Goal: Task Accomplishment & Management: Use online tool/utility

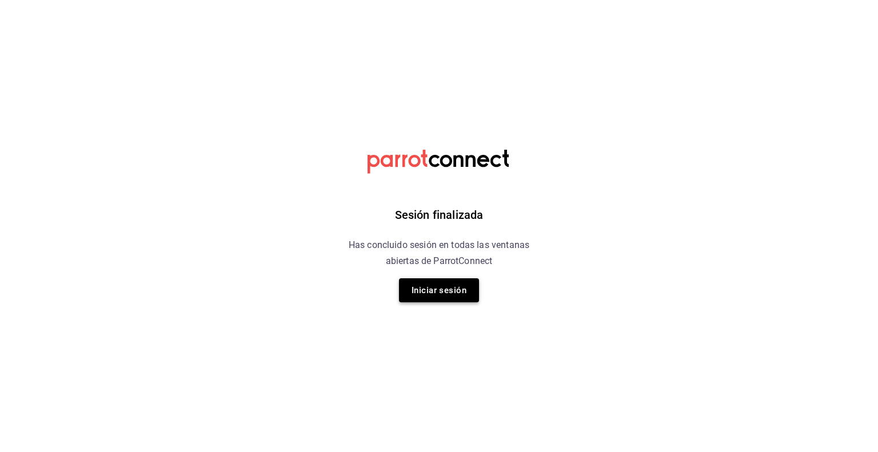
click at [435, 288] on button "Iniciar sesión" at bounding box center [439, 290] width 80 height 24
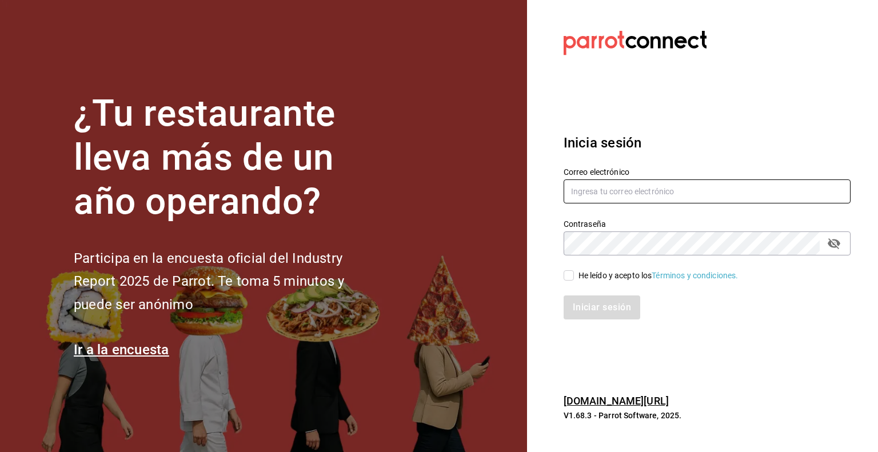
click at [669, 183] on input "text" at bounding box center [706, 191] width 287 height 24
type input "guillermo.padilla@grupocosteno.com"
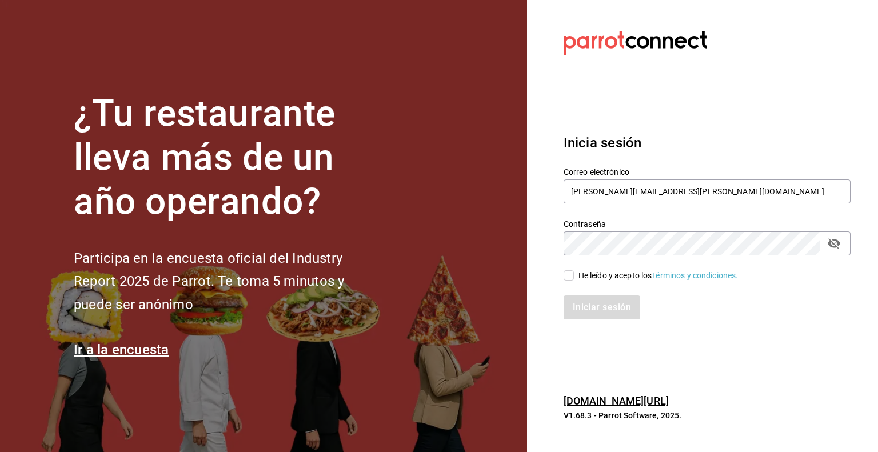
click at [570, 274] on input "He leído y acepto los Términos y condiciones." at bounding box center [568, 275] width 10 height 10
checkbox input "true"
click at [595, 305] on button "Iniciar sesión" at bounding box center [602, 307] width 78 height 24
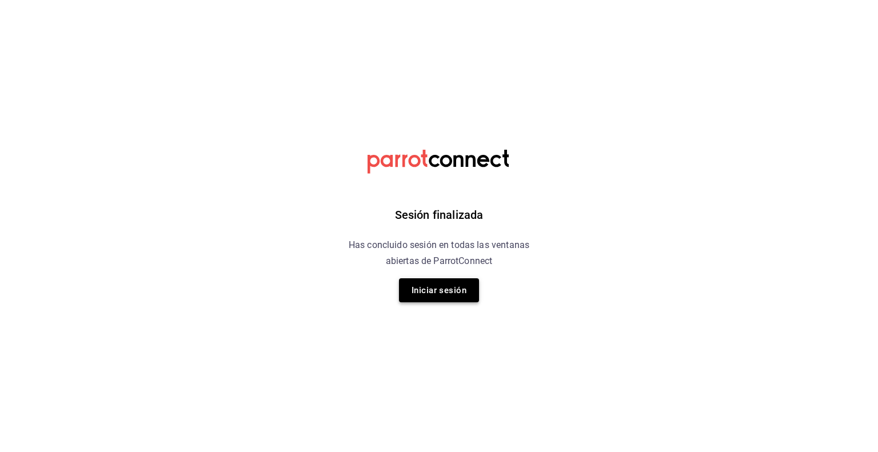
click at [418, 295] on button "Iniciar sesión" at bounding box center [439, 290] width 80 height 24
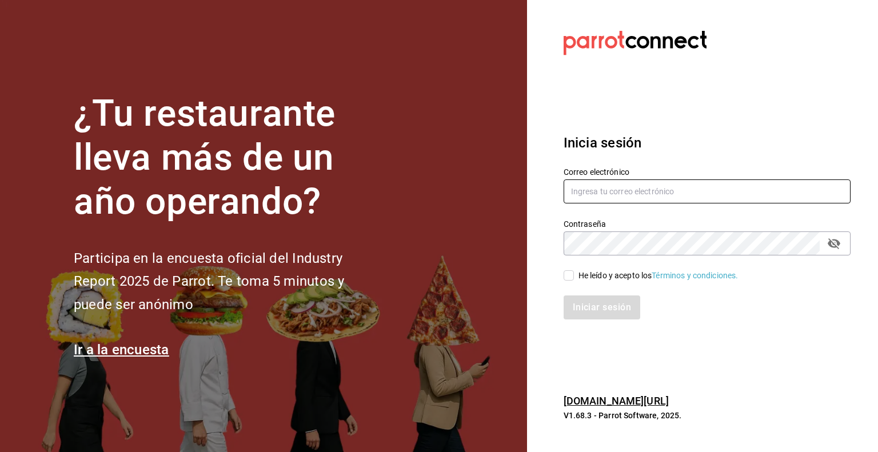
click at [669, 194] on input "text" at bounding box center [706, 191] width 287 height 24
type input "guillermo.padilla@grupocosteno.com"
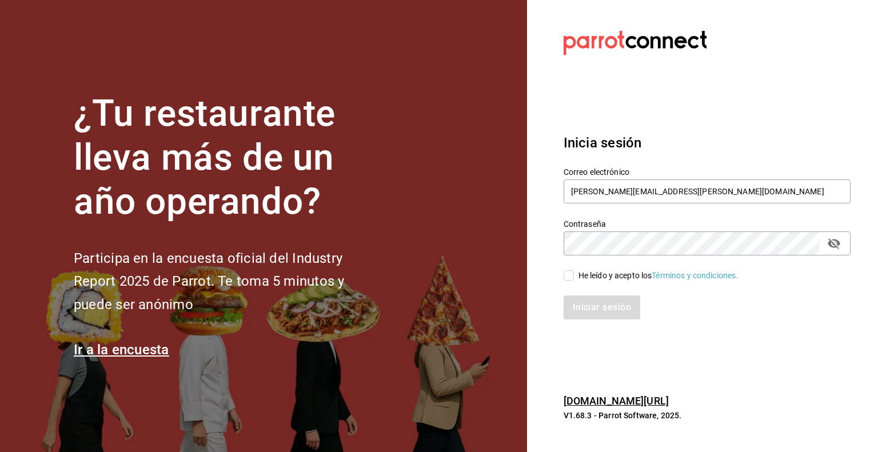
click at [570, 274] on input "He leído y acepto los Términos y condiciones." at bounding box center [568, 275] width 10 height 10
checkbox input "true"
click at [594, 315] on button "Iniciar sesión" at bounding box center [602, 307] width 78 height 24
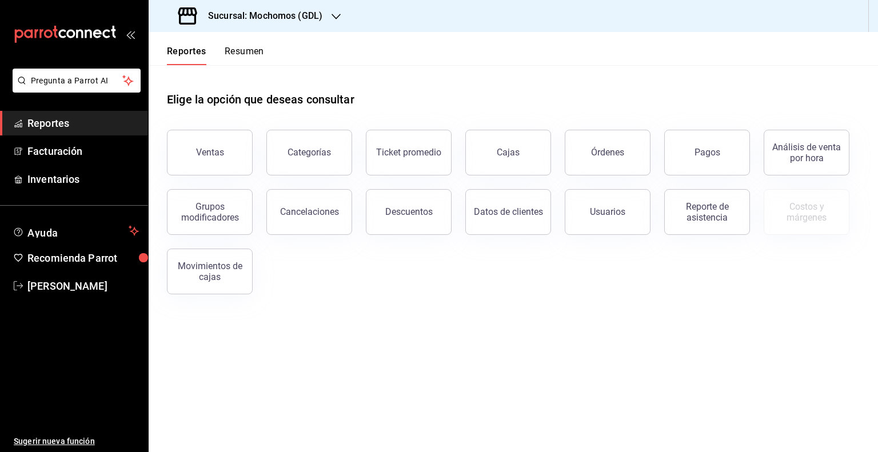
click at [334, 8] on div "Sucursal: Mochomos (GDL)" at bounding box center [251, 16] width 187 height 32
click at [206, 75] on span "Cuerno (Andares)" at bounding box center [190, 75] width 64 height 12
click at [633, 153] on button "Órdenes" at bounding box center [608, 153] width 86 height 46
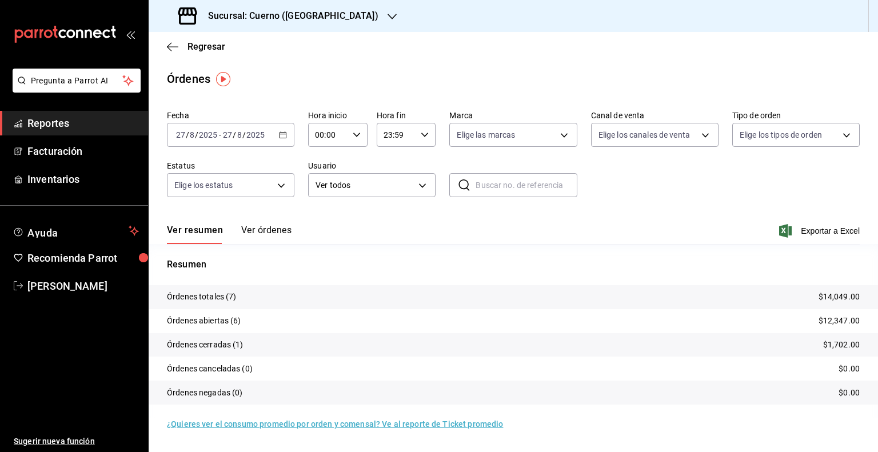
click at [283, 137] on icon "button" at bounding box center [283, 135] width 8 height 8
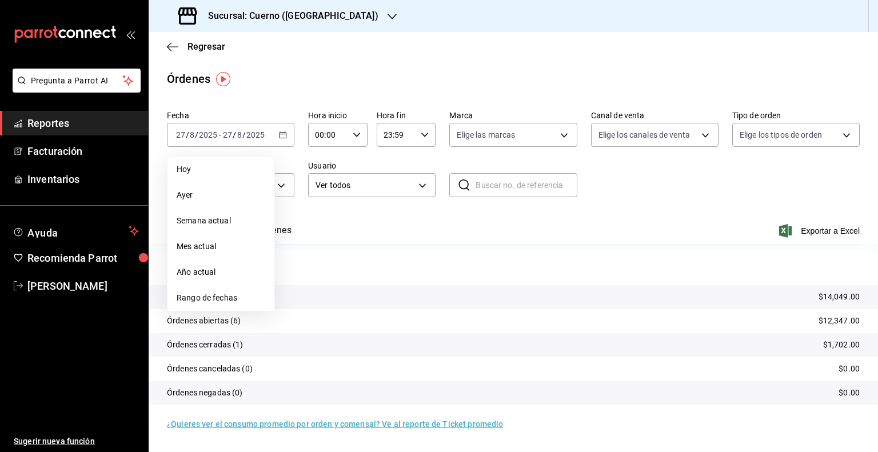
click at [229, 302] on span "Rango de fechas" at bounding box center [221, 298] width 89 height 12
click at [379, 210] on abbr "1" at bounding box center [380, 211] width 4 height 8
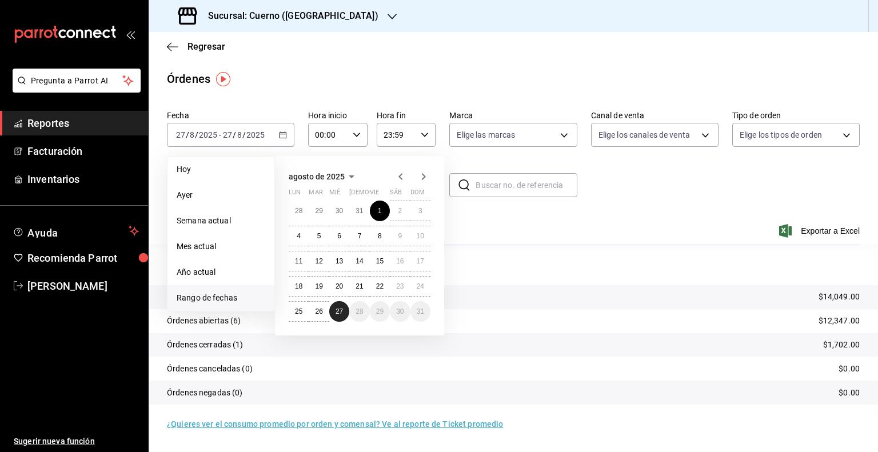
click at [341, 309] on abbr "27" at bounding box center [338, 311] width 7 height 8
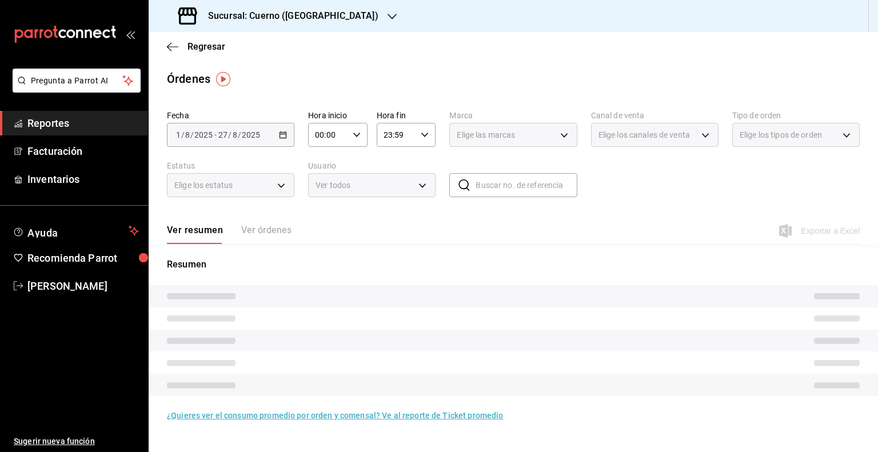
click at [363, 139] on div "00:00 Hora inicio" at bounding box center [337, 135] width 59 height 24
click at [326, 189] on span "05" at bounding box center [322, 186] width 11 height 9
type input "05:00"
click at [425, 138] on div at bounding box center [439, 226] width 878 height 452
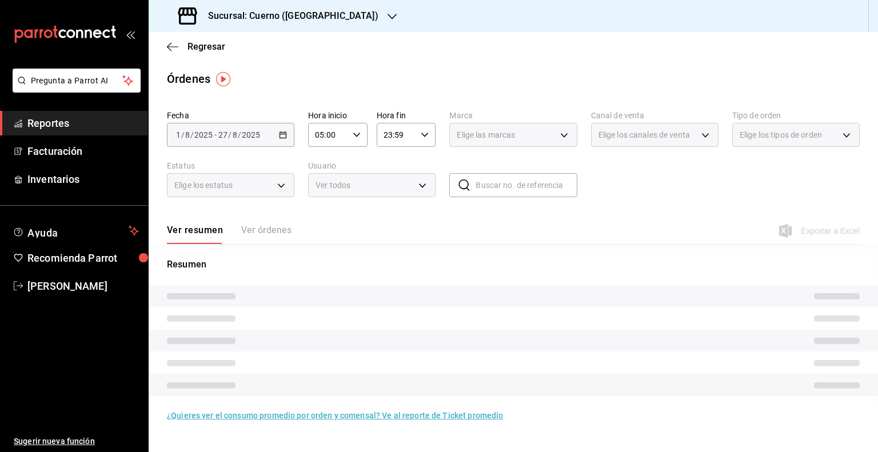
click at [425, 138] on icon "button" at bounding box center [425, 135] width 8 height 8
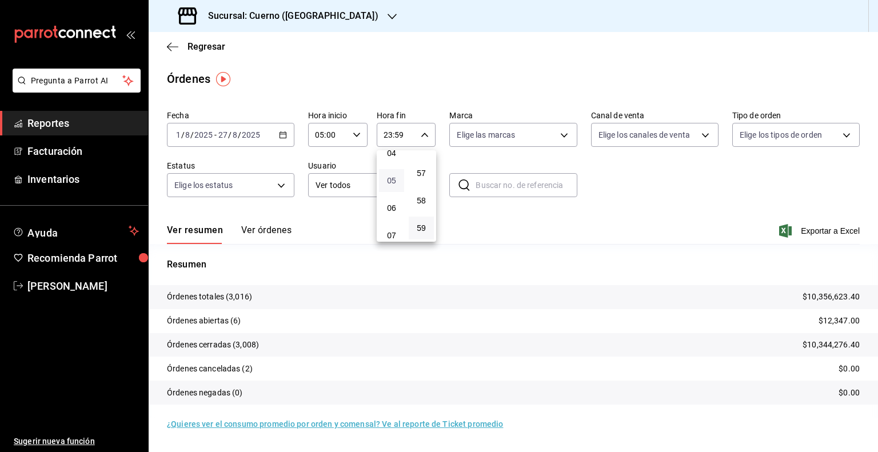
click at [394, 183] on span "05" at bounding box center [391, 180] width 11 height 9
type input "05:59"
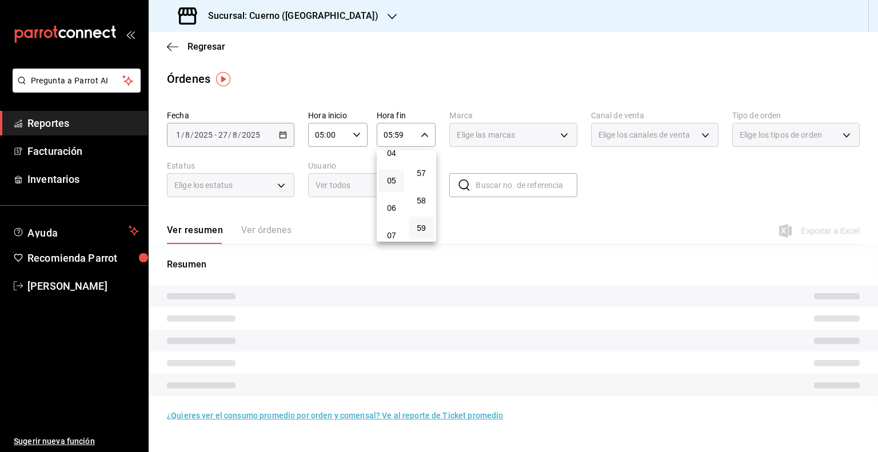
click at [566, 135] on div at bounding box center [439, 226] width 878 height 452
click at [566, 135] on div "Elige las marcas" at bounding box center [512, 135] width 127 height 24
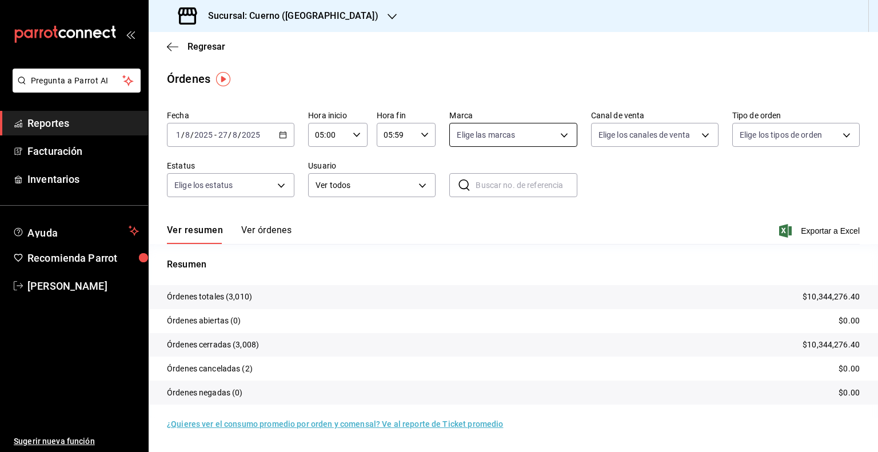
click at [566, 135] on body "Pregunta a Parrot AI Reportes Facturación Inventarios Ayuda Recomienda Parrot G…" at bounding box center [439, 226] width 878 height 452
click at [491, 217] on span "Cuerno (Andares)" at bounding box center [526, 217] width 91 height 12
type input "c9e961b9-bc29-480f-a65c-324ff110f526"
checkbox input "true"
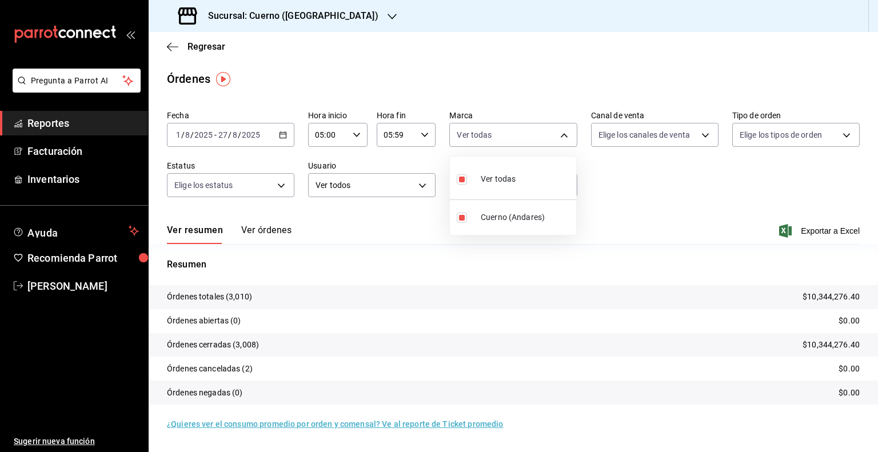
click at [263, 233] on div at bounding box center [439, 226] width 878 height 452
click at [810, 227] on span "Exportar a Excel" at bounding box center [820, 231] width 78 height 14
click at [821, 228] on span "Exportar a Excel" at bounding box center [820, 231] width 78 height 14
click at [814, 230] on span "Exportar a Excel" at bounding box center [820, 231] width 78 height 14
click at [782, 62] on main "Regresar Órdenes Fecha 2025-08-01 1 / 8 / 2025 - 2025-08-27 27 / 8 / 2025 Hora …" at bounding box center [513, 242] width 729 height 420
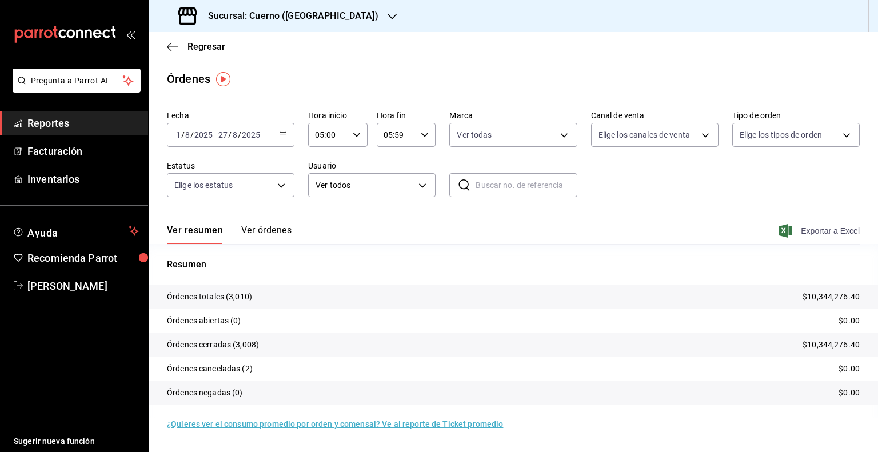
click at [817, 229] on span "Exportar a Excel" at bounding box center [820, 231] width 78 height 14
click at [808, 228] on span "Exportar a Excel" at bounding box center [820, 231] width 78 height 14
drag, startPoint x: 798, startPoint y: 51, endPoint x: 811, endPoint y: 76, distance: 28.1
click at [798, 51] on div "Regresar" at bounding box center [513, 46] width 729 height 29
click at [528, 139] on body "Pregunta a Parrot AI Reportes Facturación Inventarios Ayuda Recomienda Parrot G…" at bounding box center [439, 226] width 878 height 452
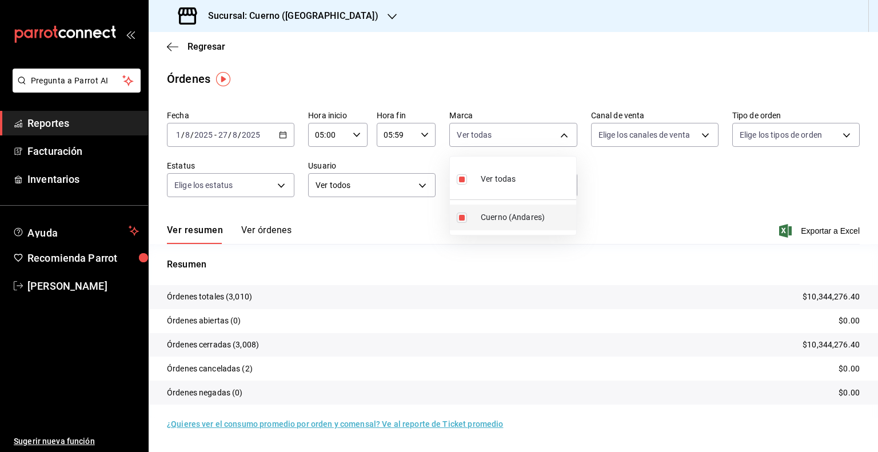
click at [505, 221] on span "Cuerno (Andares)" at bounding box center [526, 217] width 91 height 12
checkbox input "false"
click at [819, 235] on div at bounding box center [439, 226] width 878 height 452
click at [818, 230] on span "Exportar a Excel" at bounding box center [820, 231] width 78 height 14
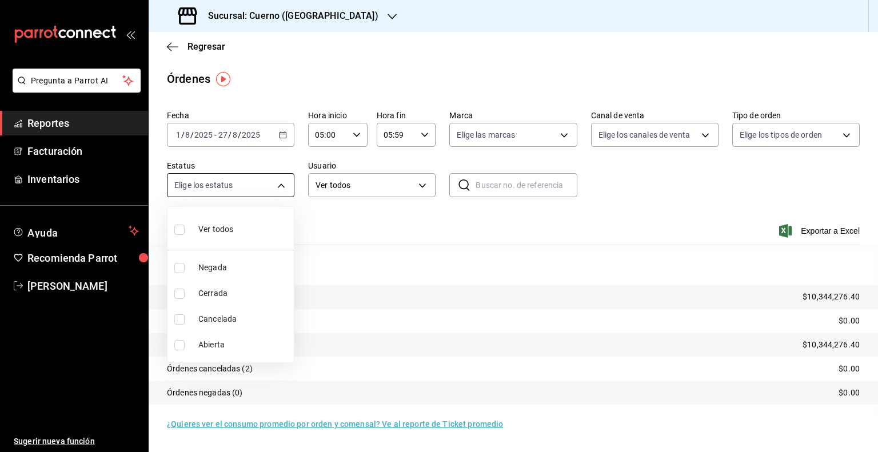
click at [246, 195] on body "Pregunta a Parrot AI Reportes Facturación Inventarios Ayuda Recomienda Parrot G…" at bounding box center [439, 226] width 878 height 452
click at [471, 207] on div at bounding box center [439, 226] width 878 height 452
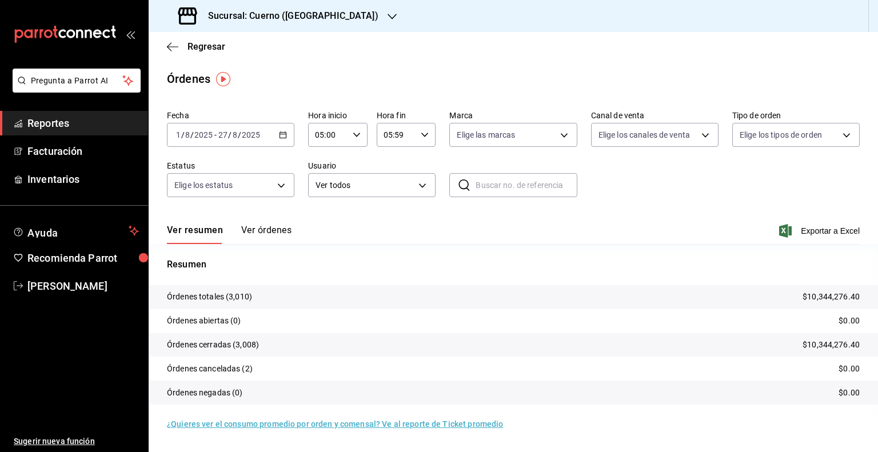
click at [242, 150] on div "Fecha 2025-08-01 1 / 8 / 2025 - 2025-08-27 27 / 8 / 2025 Hora inicio 05:00 Hora…" at bounding box center [513, 158] width 693 height 105
click at [240, 142] on div "2025-08-01 1 / 8 / 2025 - 2025-08-27 27 / 8 / 2025" at bounding box center [230, 135] width 127 height 24
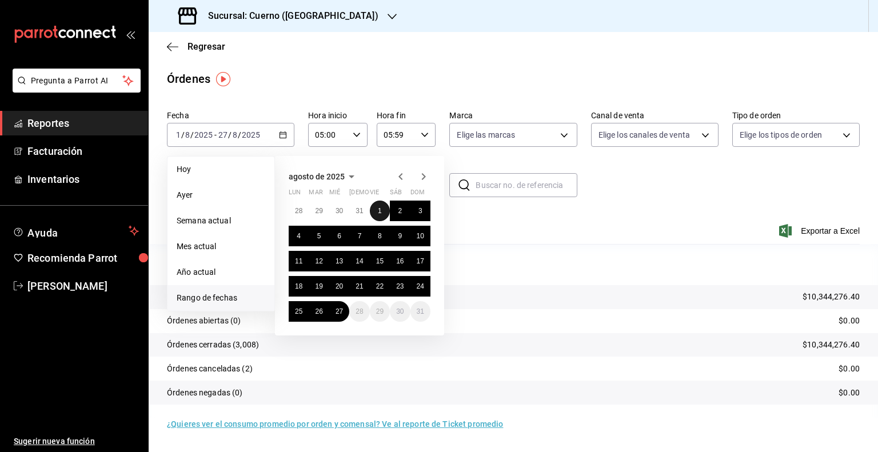
click at [375, 211] on button "1" at bounding box center [380, 211] width 20 height 21
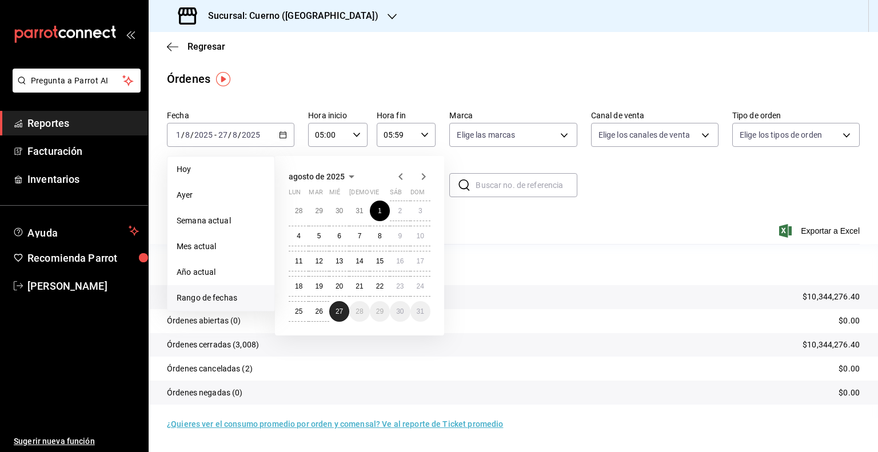
click at [343, 309] on button "27" at bounding box center [339, 311] width 20 height 21
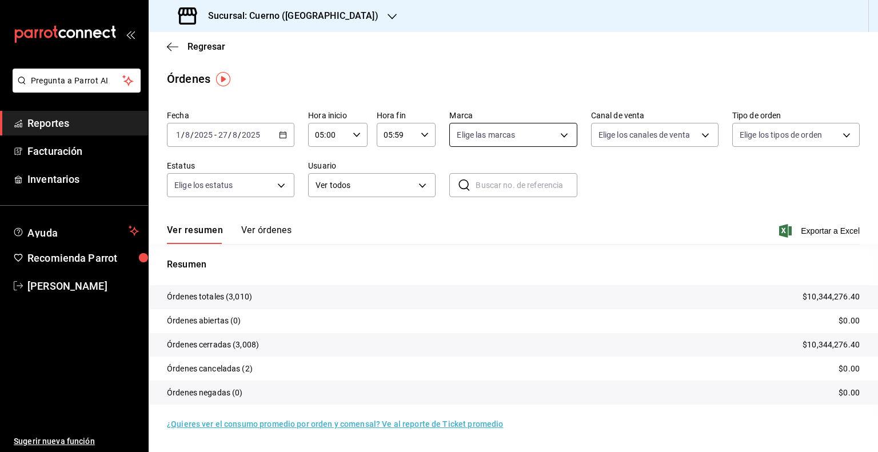
click at [543, 137] on body "Pregunta a Parrot AI Reportes Facturación Inventarios Ayuda Recomienda Parrot G…" at bounding box center [439, 226] width 878 height 452
click at [494, 219] on span "Cuerno (Andares)" at bounding box center [526, 217] width 91 height 12
type input "c9e961b9-bc29-480f-a65c-324ff110f526"
checkbox input "true"
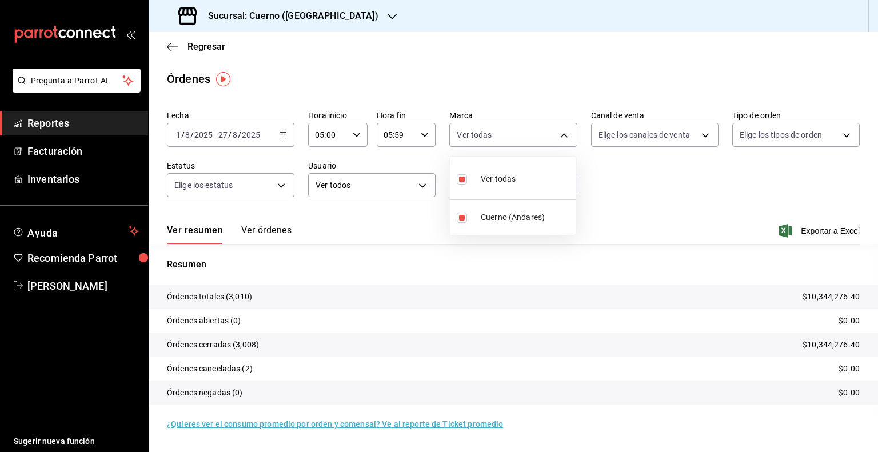
click at [650, 199] on div at bounding box center [439, 226] width 878 height 452
click at [490, 146] on body "Pregunta a Parrot AI Reportes Facturación Inventarios Ayuda Recomienda Parrot G…" at bounding box center [439, 226] width 878 height 452
click at [667, 175] on div at bounding box center [439, 226] width 878 height 452
click at [814, 237] on span "Exportar a Excel" at bounding box center [820, 231] width 78 height 14
drag, startPoint x: 818, startPoint y: 53, endPoint x: 802, endPoint y: 9, distance: 47.0
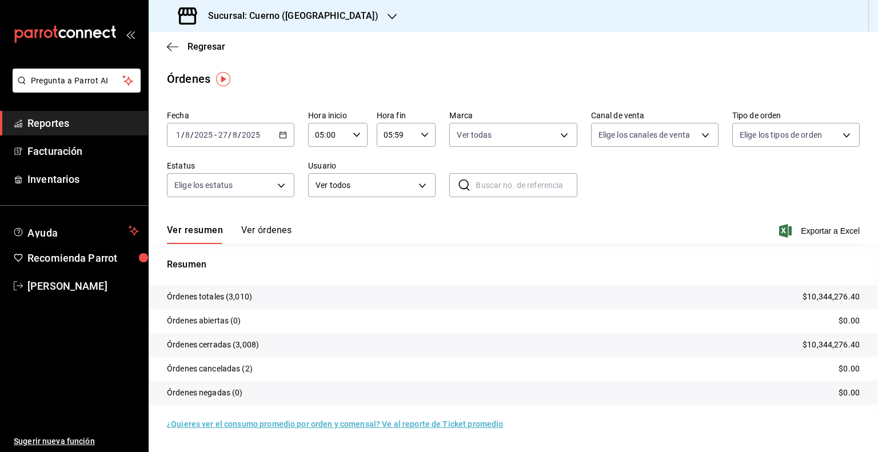
click at [818, 52] on div "Regresar" at bounding box center [513, 46] width 729 height 29
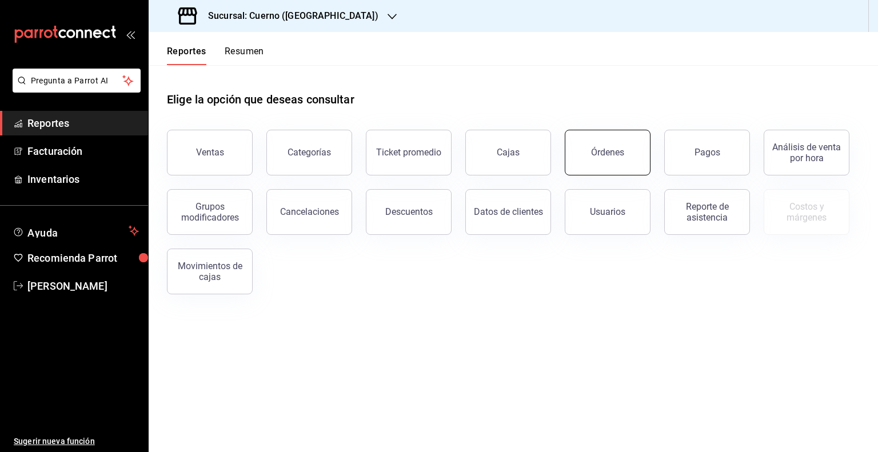
click at [636, 155] on button "Órdenes" at bounding box center [608, 153] width 86 height 46
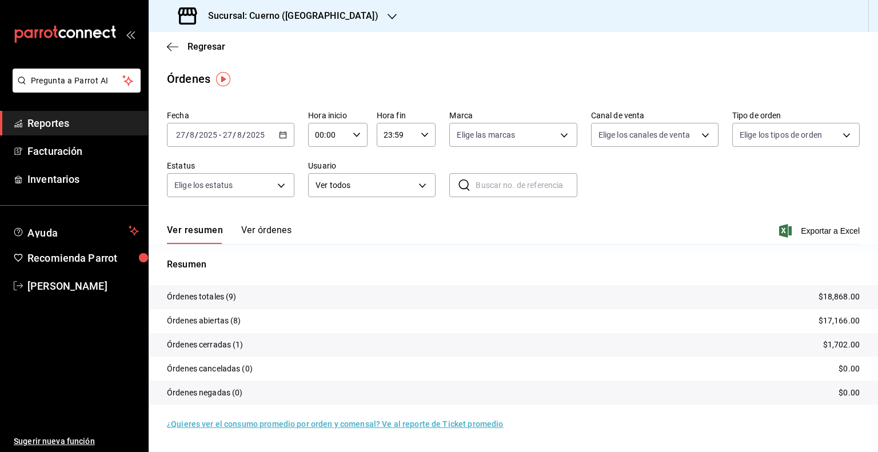
click at [222, 130] on input "27" at bounding box center [227, 134] width 10 height 9
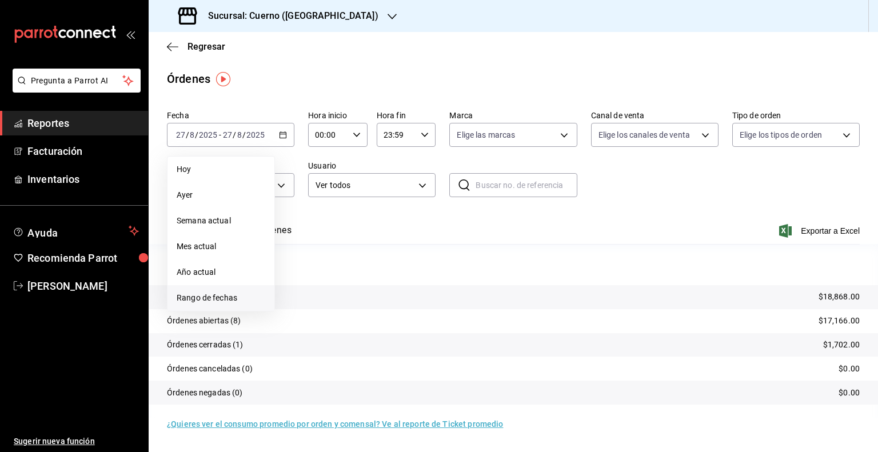
click at [197, 295] on span "Rango de fechas" at bounding box center [221, 298] width 89 height 12
click at [378, 210] on abbr "1" at bounding box center [380, 211] width 4 height 8
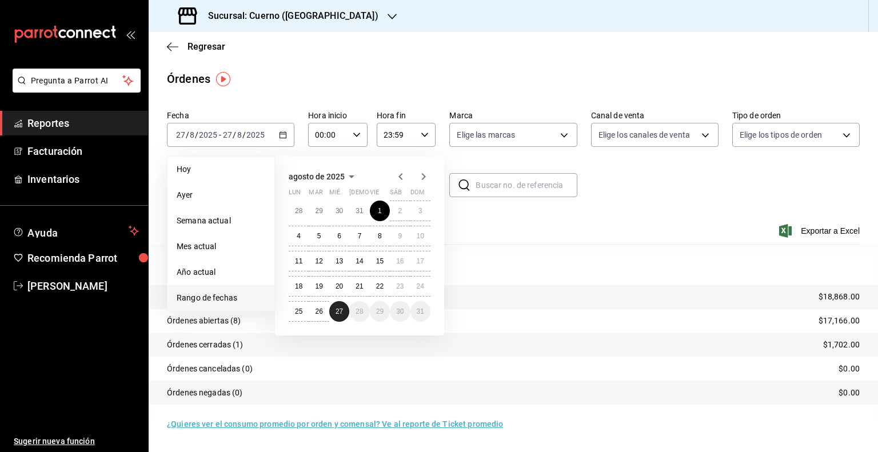
click at [335, 311] on abbr "27" at bounding box center [338, 311] width 7 height 8
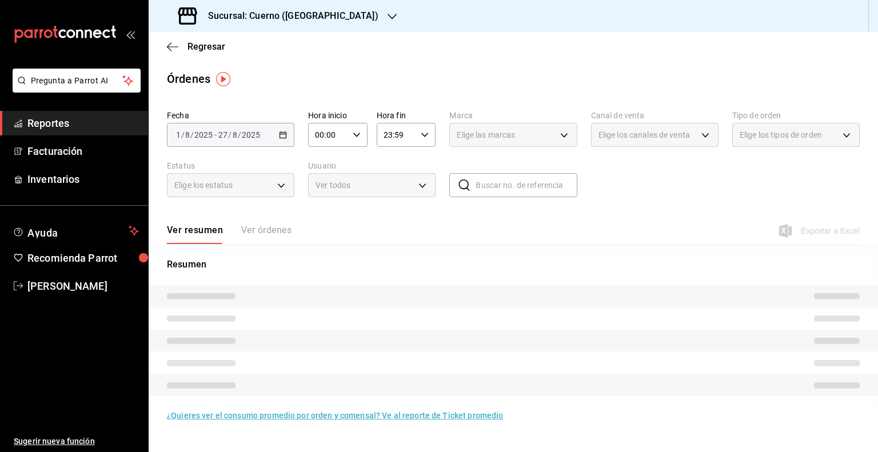
click at [330, 123] on div "00:00 Hora inicio" at bounding box center [337, 135] width 59 height 24
drag, startPoint x: 322, startPoint y: 191, endPoint x: 359, endPoint y: 161, distance: 47.9
click at [322, 191] on span "05" at bounding box center [322, 186] width 11 height 9
type input "05:00"
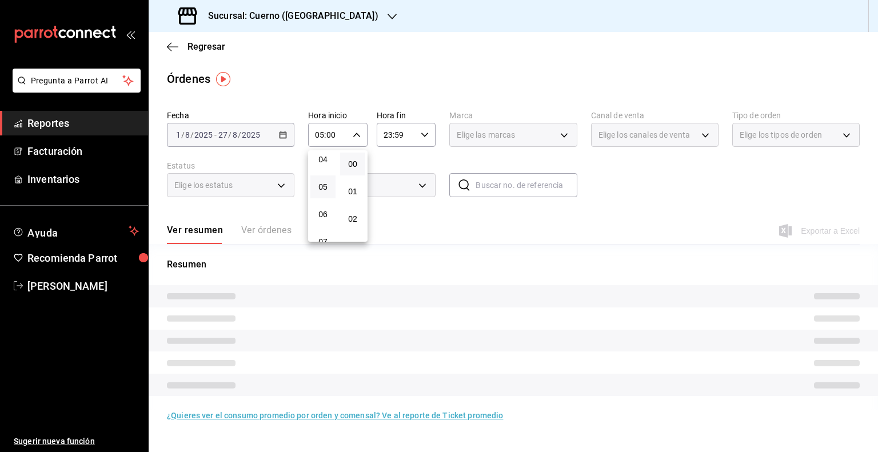
click at [409, 132] on div at bounding box center [439, 226] width 878 height 452
click at [427, 139] on icon "button" at bounding box center [425, 135] width 8 height 8
click at [393, 175] on button "05" at bounding box center [391, 180] width 25 height 23
type input "05:59"
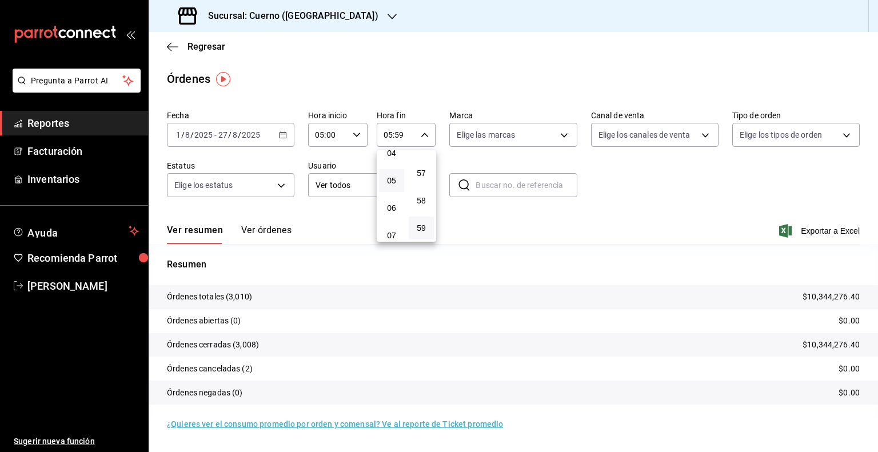
click at [398, 177] on button "05" at bounding box center [391, 180] width 25 height 23
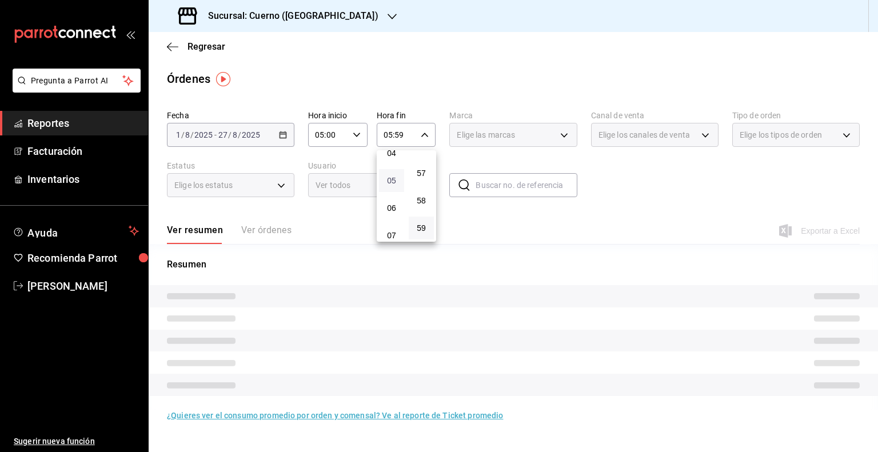
click at [395, 179] on span "05" at bounding box center [391, 180] width 11 height 9
click at [629, 188] on div at bounding box center [439, 226] width 878 height 452
click at [527, 133] on div "Elige las marcas" at bounding box center [512, 135] width 127 height 24
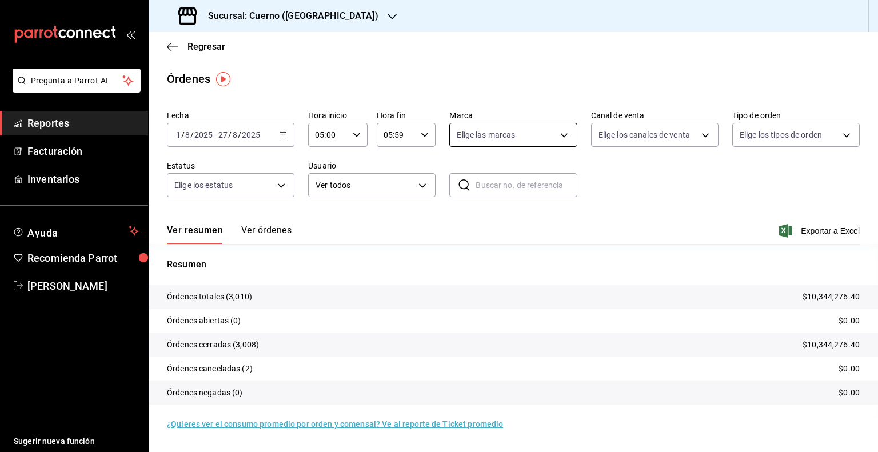
click at [546, 130] on body "Pregunta a Parrot AI Reportes Facturación Inventarios Ayuda Recomienda Parrot G…" at bounding box center [439, 226] width 878 height 452
click at [517, 211] on span "Cuerno (Andares)" at bounding box center [526, 217] width 91 height 12
type input "c9e961b9-bc29-480f-a65c-324ff110f526"
checkbox input "true"
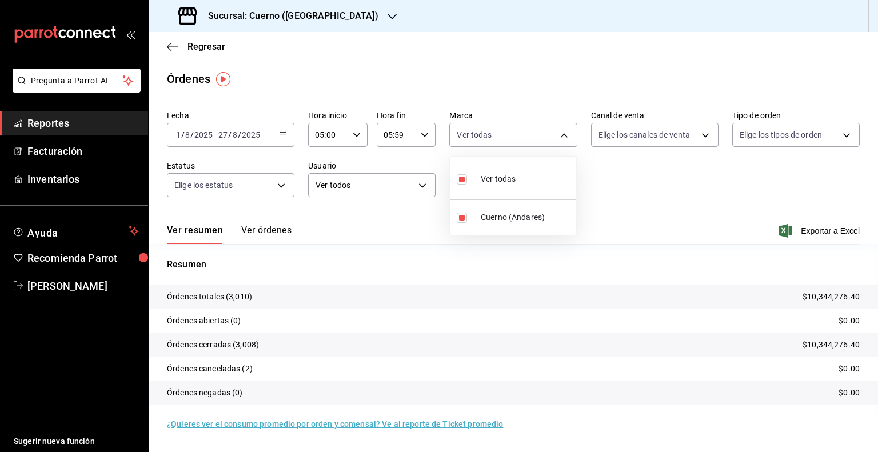
click at [671, 187] on div at bounding box center [439, 226] width 878 height 452
click at [805, 233] on span "Exportar a Excel" at bounding box center [820, 231] width 78 height 14
click at [809, 230] on span "Exportar a Excel" at bounding box center [820, 231] width 78 height 14
click at [163, 47] on div "Regresar" at bounding box center [513, 46] width 729 height 29
click at [161, 48] on div "Regresar" at bounding box center [513, 46] width 729 height 29
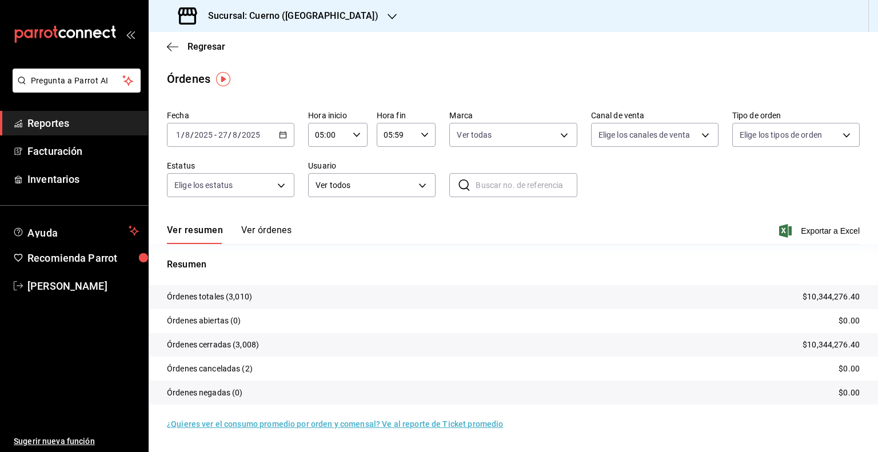
click at [165, 46] on div "Regresar" at bounding box center [513, 46] width 729 height 29
click at [178, 49] on span "Regresar" at bounding box center [196, 46] width 58 height 11
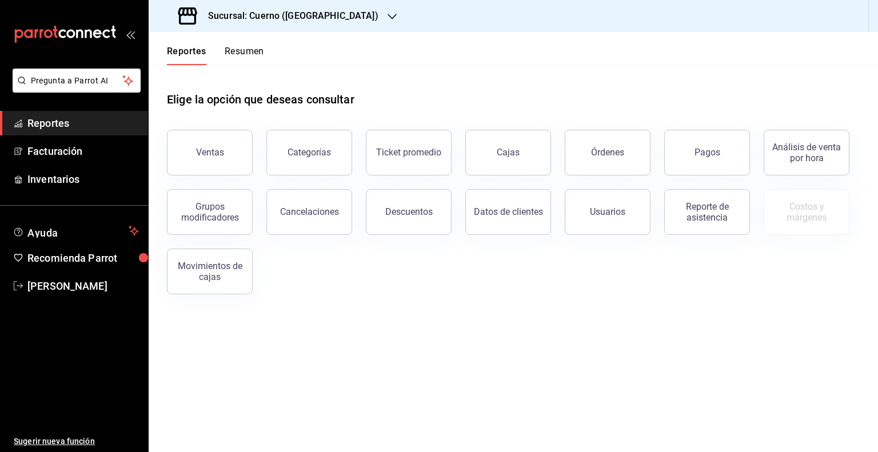
click at [684, 158] on button "Pagos" at bounding box center [707, 153] width 86 height 46
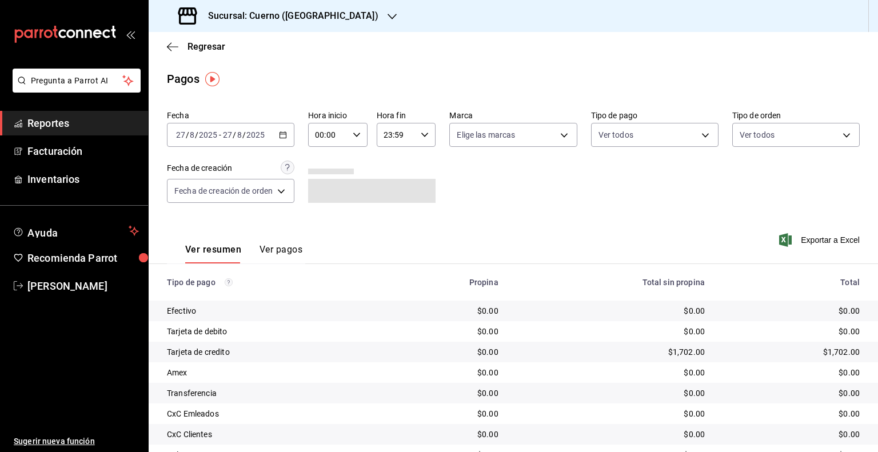
click at [251, 137] on input "2025" at bounding box center [255, 134] width 19 height 9
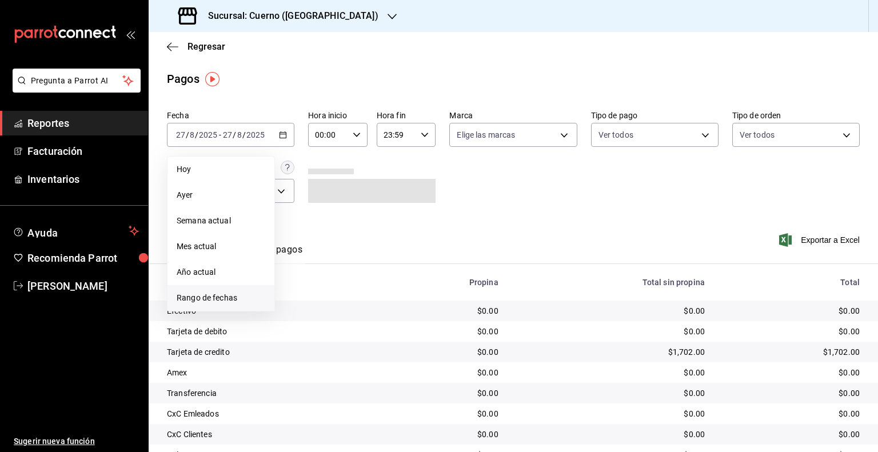
click at [205, 299] on span "Rango de fechas" at bounding box center [221, 298] width 89 height 12
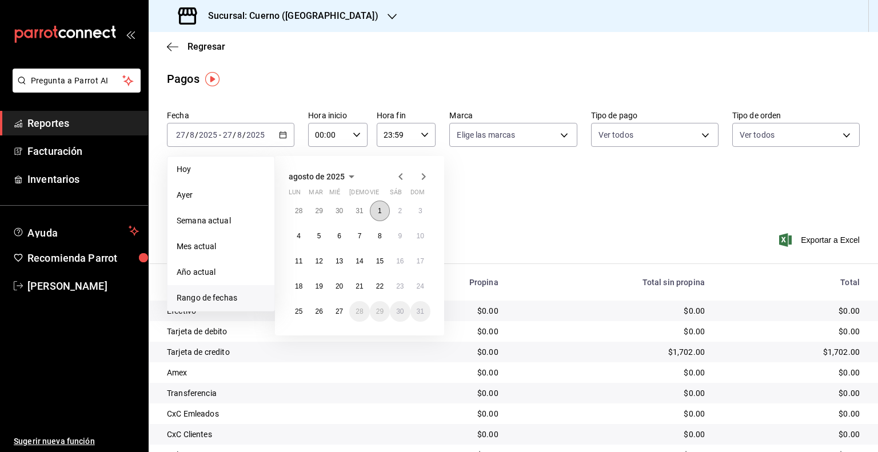
click at [375, 210] on button "1" at bounding box center [380, 211] width 20 height 21
click at [336, 309] on abbr "27" at bounding box center [338, 311] width 7 height 8
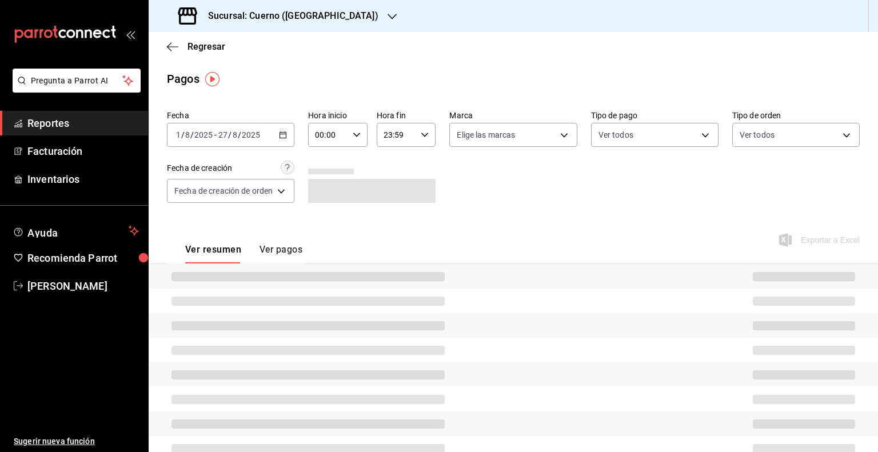
click at [350, 126] on div "00:00 Hora inicio" at bounding box center [337, 135] width 59 height 24
drag, startPoint x: 325, startPoint y: 184, endPoint x: 401, endPoint y: 149, distance: 84.1
click at [325, 184] on button "05" at bounding box center [323, 186] width 25 height 23
type input "05:00"
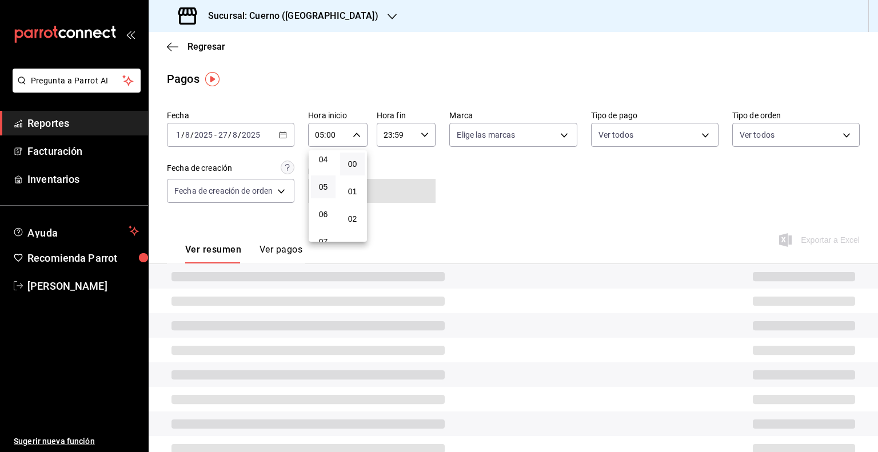
click at [407, 141] on div at bounding box center [439, 226] width 878 height 452
click at [408, 141] on input "23:59" at bounding box center [397, 134] width 40 height 23
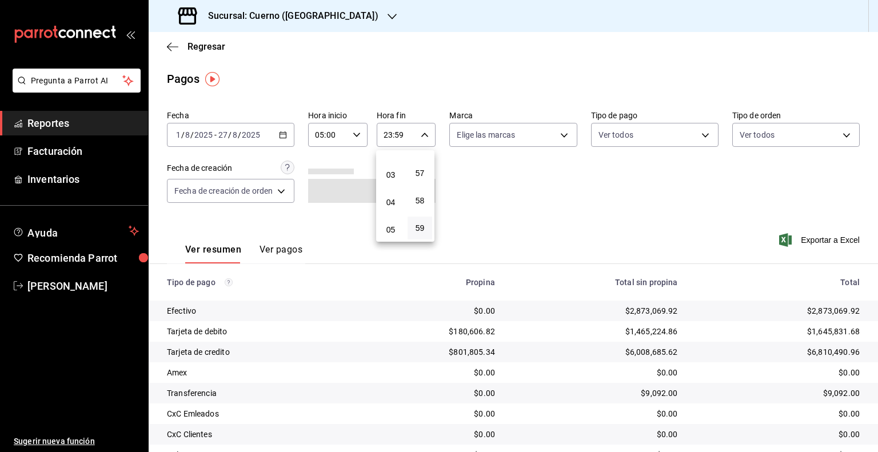
scroll to position [63, 0]
click at [393, 233] on button "05" at bounding box center [390, 237] width 25 height 23
type input "05:59"
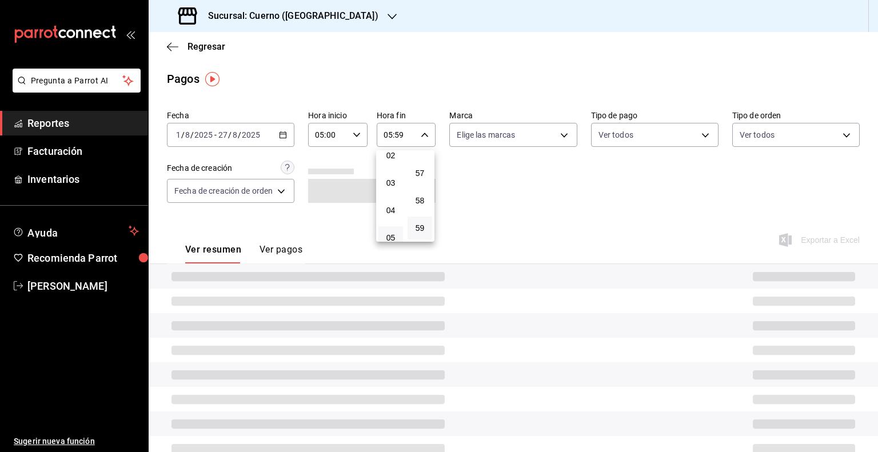
click at [506, 137] on div at bounding box center [439, 226] width 878 height 452
click at [506, 137] on body "Pregunta a Parrot AI Reportes Facturación Inventarios Ayuda Recomienda Parrot G…" at bounding box center [439, 226] width 878 height 452
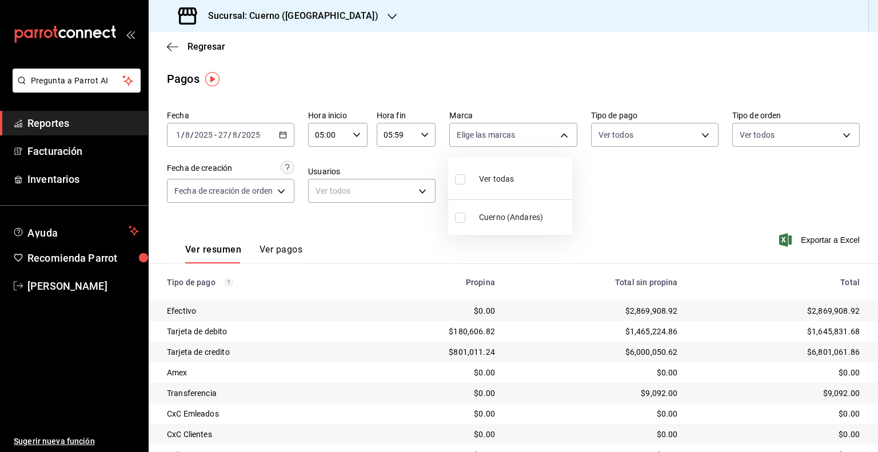
click at [503, 205] on li "Cuerno (Andares)" at bounding box center [510, 218] width 124 height 26
type input "c9e961b9-bc29-480f-a65c-324ff110f526"
checkbox input "true"
click at [804, 241] on div at bounding box center [439, 226] width 878 height 452
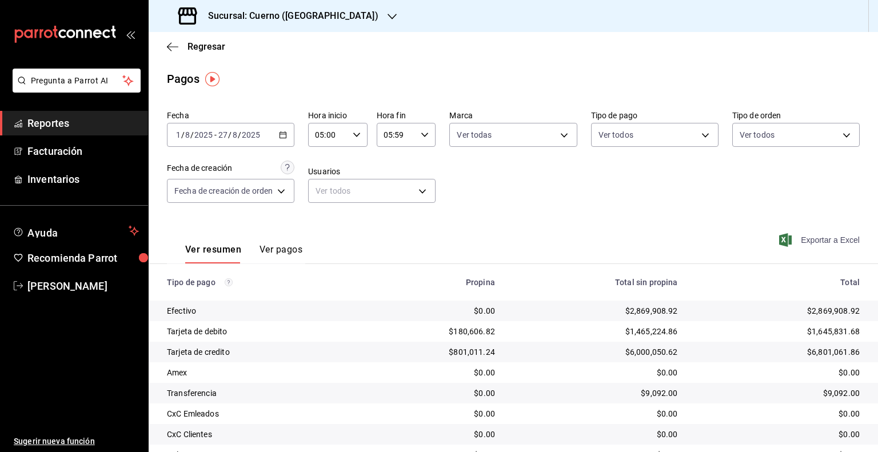
click at [779, 240] on icon "button" at bounding box center [785, 240] width 13 height 14
click at [171, 47] on icon "button" at bounding box center [172, 47] width 11 height 10
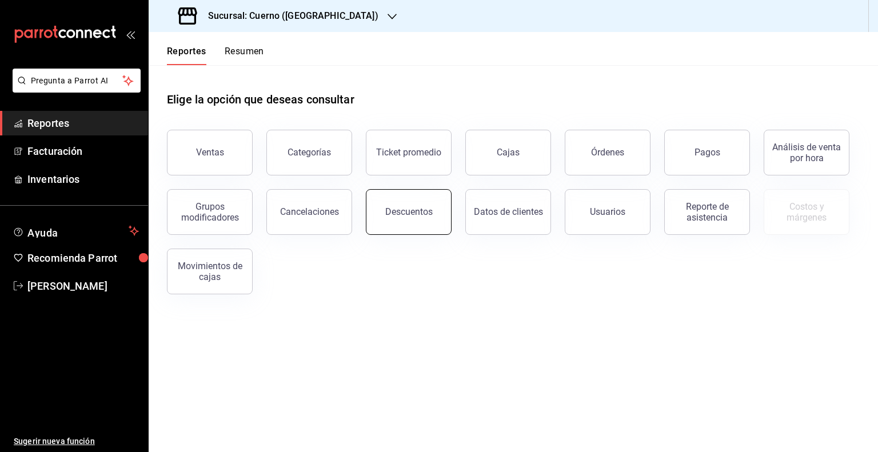
click at [404, 211] on div "Descuentos" at bounding box center [408, 211] width 47 height 11
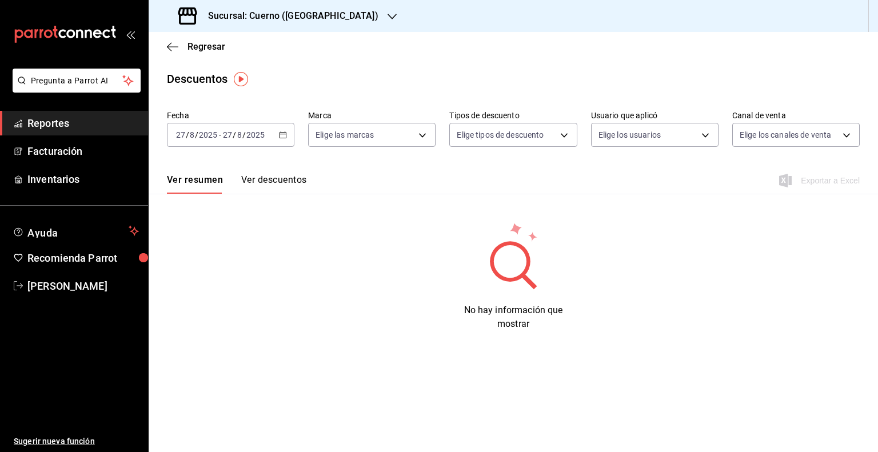
click at [193, 132] on input "8" at bounding box center [192, 134] width 6 height 9
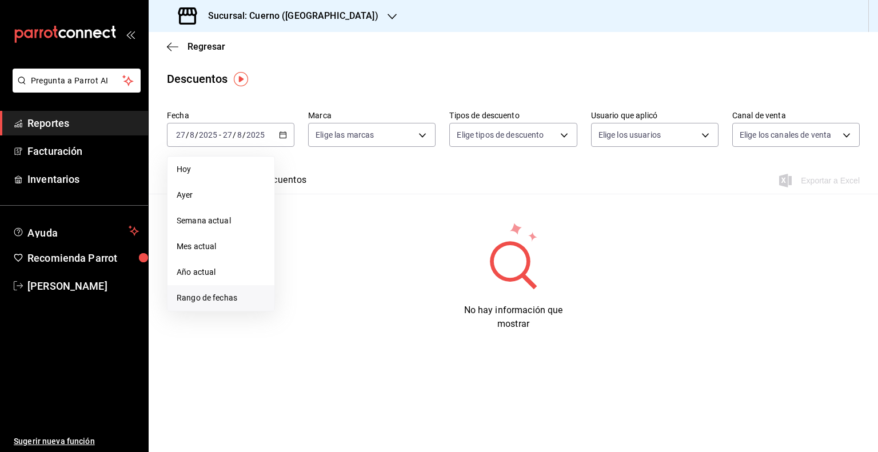
click at [227, 291] on li "Rango de fechas" at bounding box center [220, 298] width 107 height 26
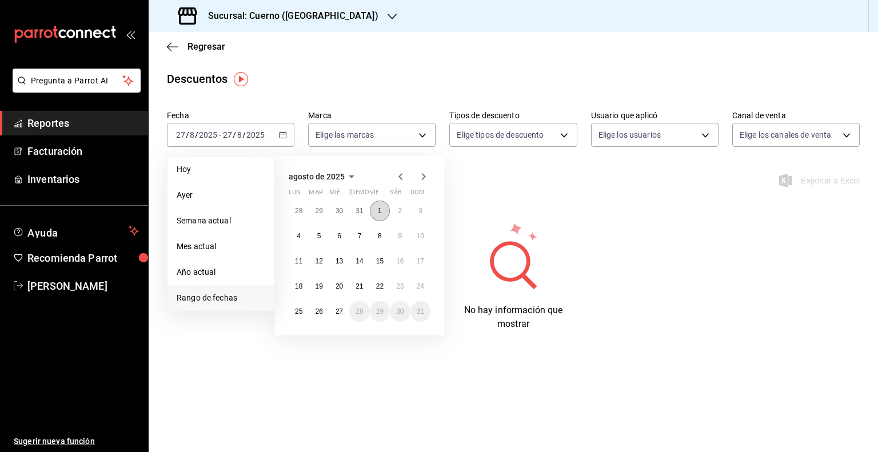
click at [378, 207] on abbr "1" at bounding box center [380, 211] width 4 height 8
click at [342, 306] on button "27" at bounding box center [339, 311] width 20 height 21
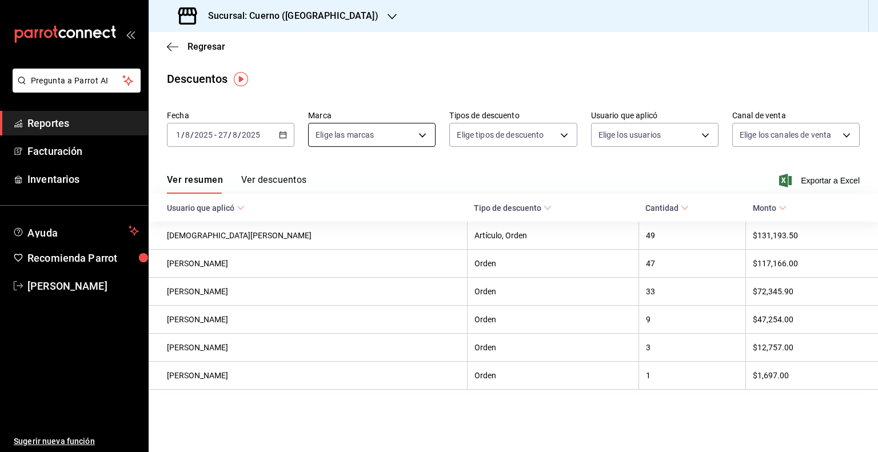
click at [395, 135] on body "Pregunta a Parrot AI Reportes Facturación Inventarios Ayuda Recomienda Parrot G…" at bounding box center [439, 226] width 878 height 452
click at [366, 217] on span "Cuerno (Andares)" at bounding box center [384, 217] width 91 height 12
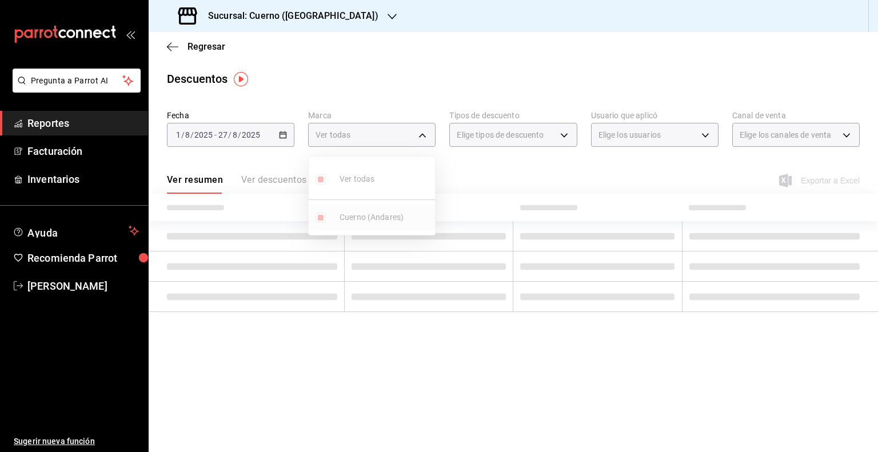
type input "c9e961b9-bc29-480f-a65c-324ff110f526"
checkbox input "true"
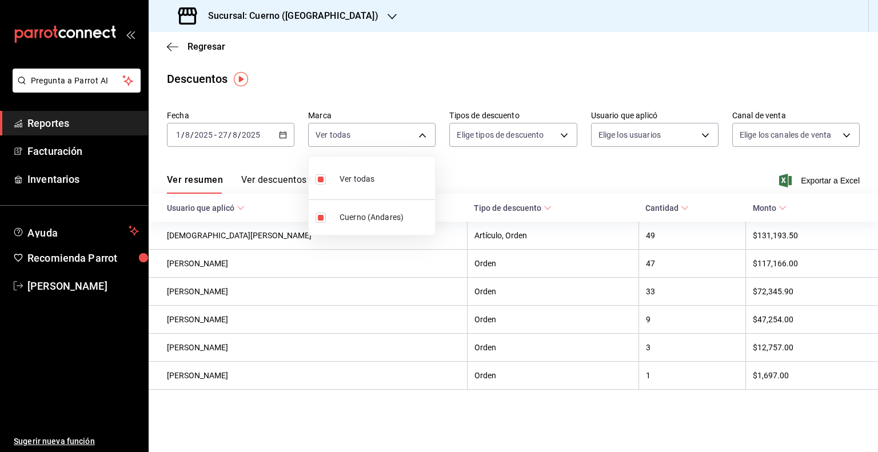
drag, startPoint x: 621, startPoint y: 170, endPoint x: 737, endPoint y: 172, distance: 116.0
click at [621, 169] on div at bounding box center [439, 226] width 878 height 452
click at [795, 182] on span "Exportar a Excel" at bounding box center [820, 181] width 78 height 14
click at [178, 47] on span "Regresar" at bounding box center [196, 46] width 58 height 11
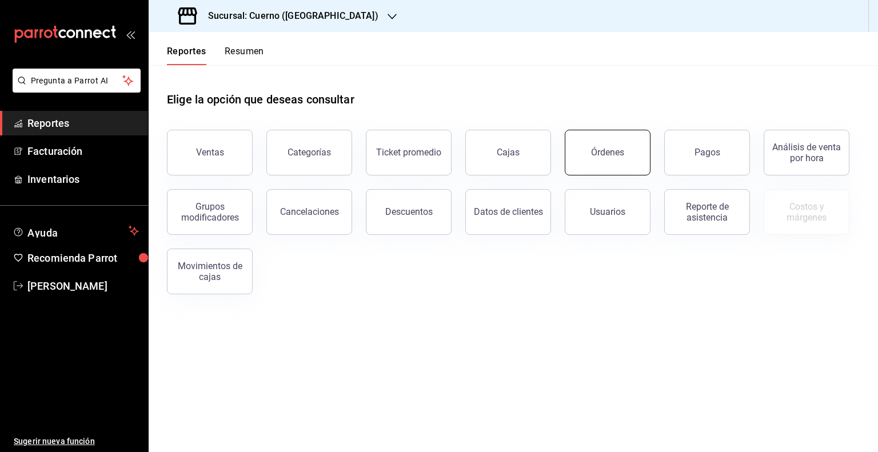
click at [574, 146] on button "Órdenes" at bounding box center [608, 153] width 86 height 46
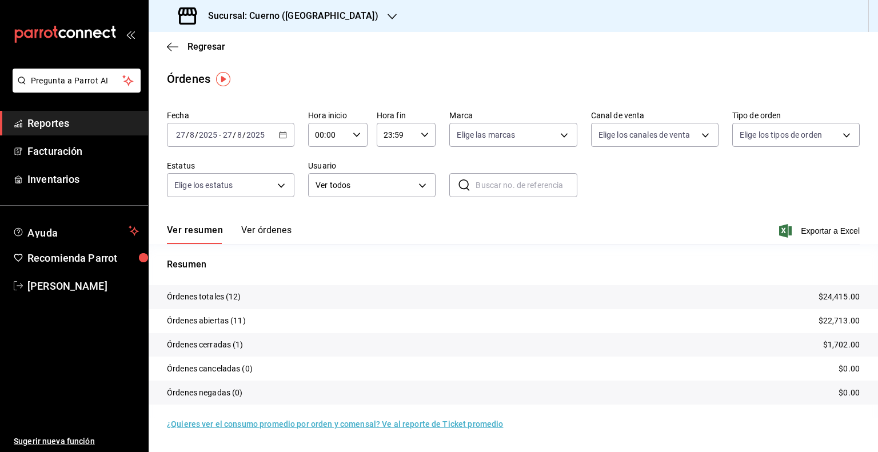
click at [231, 129] on div "2025-08-27 27 / 8 / 2025 - 2025-08-27 27 / 8 / 2025" at bounding box center [230, 135] width 127 height 24
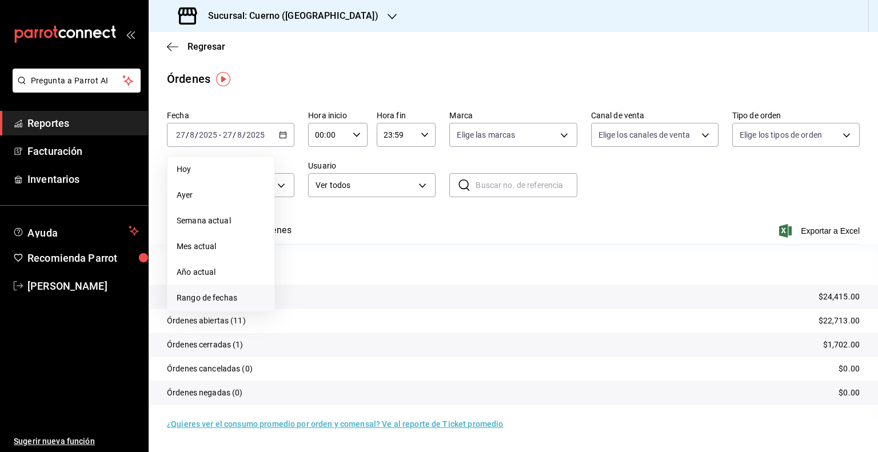
click at [194, 303] on span "Rango de fechas" at bounding box center [221, 298] width 89 height 12
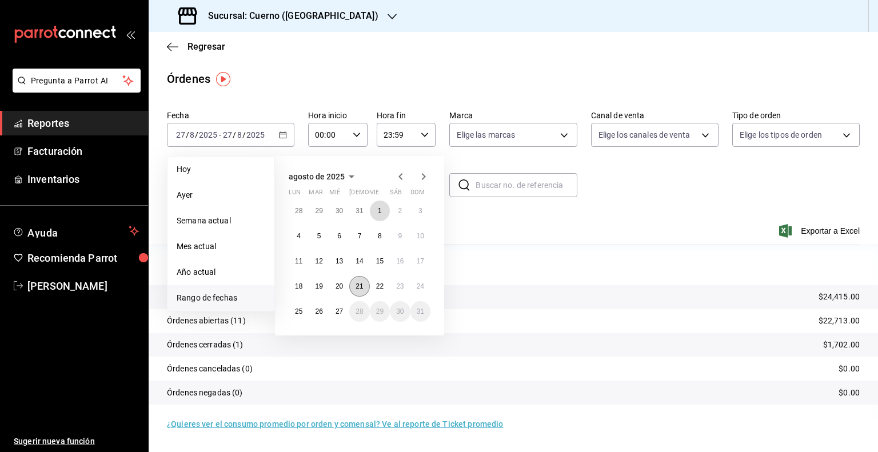
drag, startPoint x: 381, startPoint y: 209, endPoint x: 359, endPoint y: 278, distance: 72.1
click at [382, 209] on button "1" at bounding box center [380, 211] width 20 height 21
click at [340, 318] on button "27" at bounding box center [339, 311] width 20 height 21
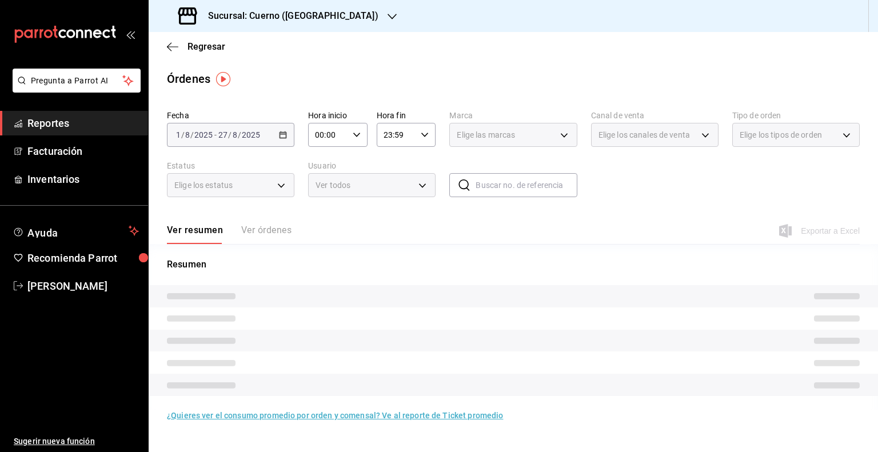
click at [343, 131] on input "00:00" at bounding box center [328, 134] width 40 height 23
click at [321, 190] on span "05" at bounding box center [322, 186] width 11 height 9
type input "05:00"
click at [400, 139] on div at bounding box center [439, 226] width 878 height 452
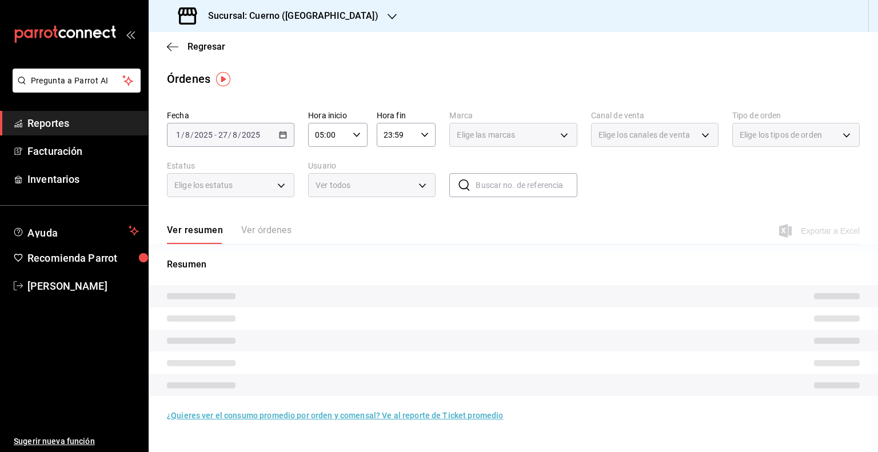
click at [400, 139] on input "23:59" at bounding box center [397, 134] width 40 height 23
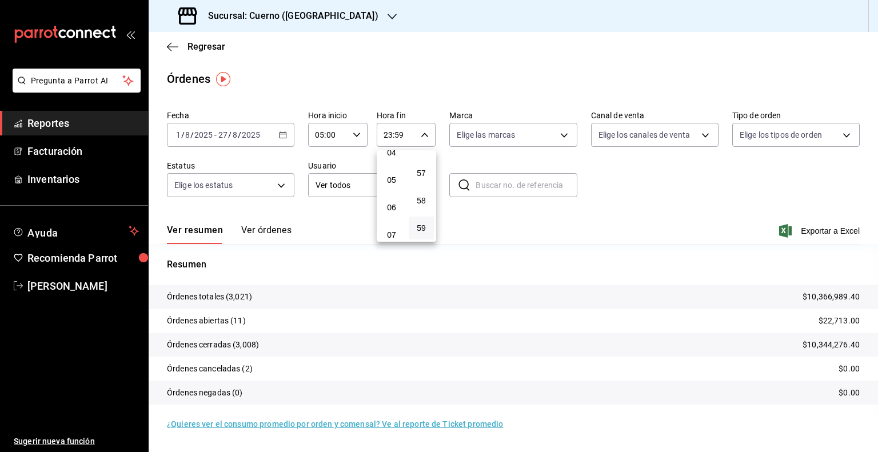
scroll to position [121, 0]
click at [393, 191] on button "05" at bounding box center [391, 180] width 25 height 23
type input "05:59"
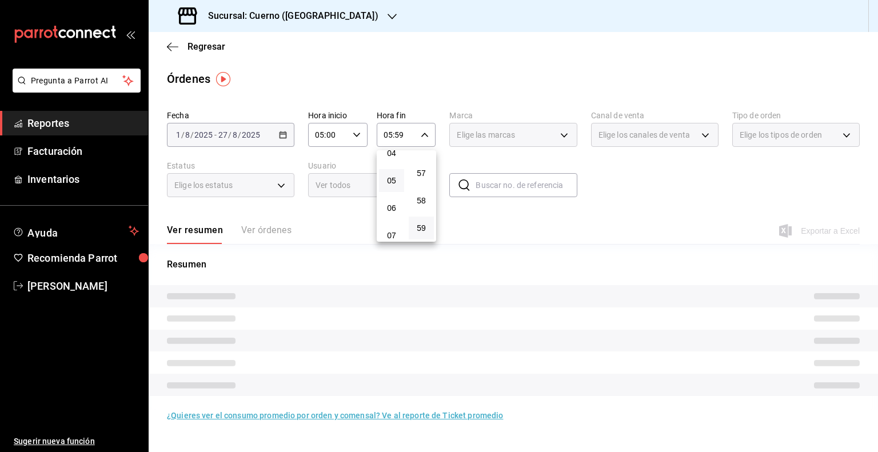
click at [555, 138] on div at bounding box center [439, 226] width 878 height 452
click at [555, 138] on div "Elige las marcas" at bounding box center [512, 135] width 127 height 24
click at [557, 137] on div "Elige las marcas" at bounding box center [512, 135] width 127 height 24
click at [494, 137] on span "Elige las marcas" at bounding box center [486, 134] width 58 height 11
click at [566, 134] on div "Elige las marcas" at bounding box center [512, 135] width 127 height 24
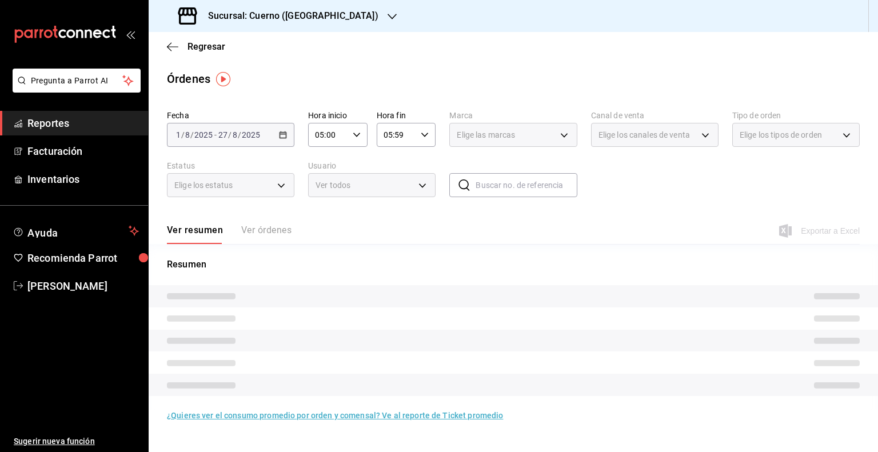
click at [555, 133] on div "Elige las marcas" at bounding box center [512, 135] width 127 height 24
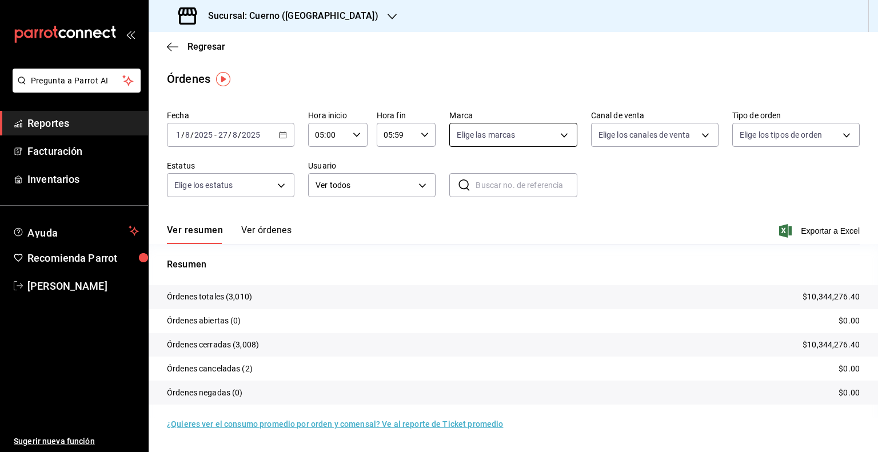
click at [566, 134] on body "Pregunta a Parrot AI Reportes Facturación Inventarios Ayuda Recomienda Parrot G…" at bounding box center [439, 226] width 878 height 452
click at [510, 214] on span "Cuerno (Andares)" at bounding box center [526, 217] width 91 height 12
type input "c9e961b9-bc29-480f-a65c-324ff110f526"
checkbox input "true"
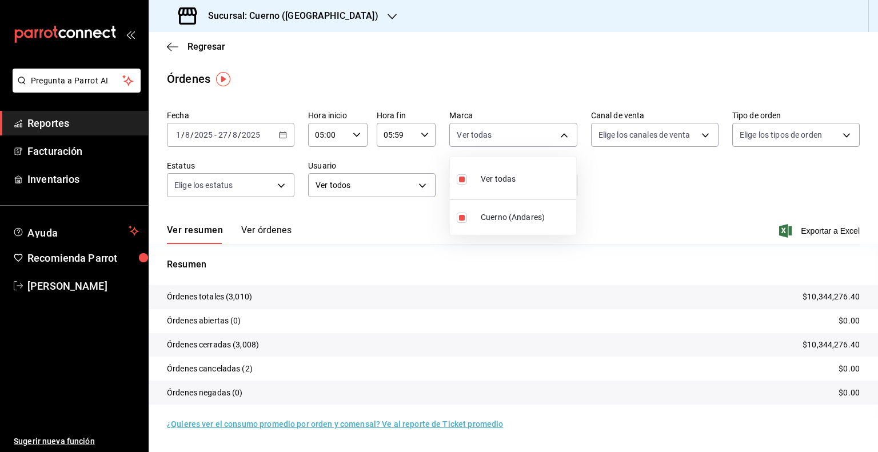
drag, startPoint x: 649, startPoint y: 231, endPoint x: 670, endPoint y: 225, distance: 21.3
click at [652, 230] on div at bounding box center [439, 226] width 878 height 452
click at [814, 234] on span "Exportar a Excel" at bounding box center [820, 231] width 78 height 14
click at [814, 233] on span "Exportar a Excel" at bounding box center [820, 231] width 78 height 14
click at [803, 228] on span "Exportar a Excel" at bounding box center [820, 231] width 78 height 14
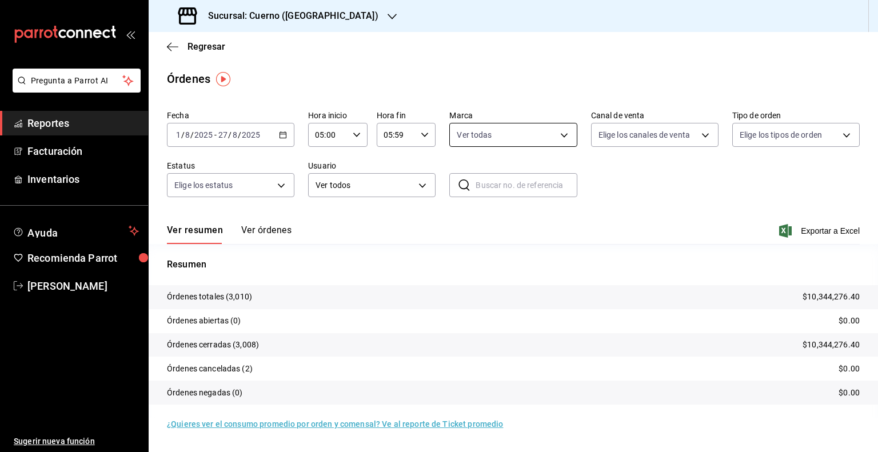
click at [558, 139] on body "Pregunta a Parrot AI Reportes Facturación Inventarios Ayuda Recomienda Parrot […" at bounding box center [439, 226] width 878 height 452
click at [723, 192] on div at bounding box center [439, 226] width 878 height 452
click at [799, 233] on span "Exportar a Excel" at bounding box center [820, 231] width 78 height 14
click at [805, 229] on span "Exportar a Excel" at bounding box center [820, 231] width 78 height 14
click at [799, 225] on span "Exportar a Excel" at bounding box center [820, 231] width 78 height 14
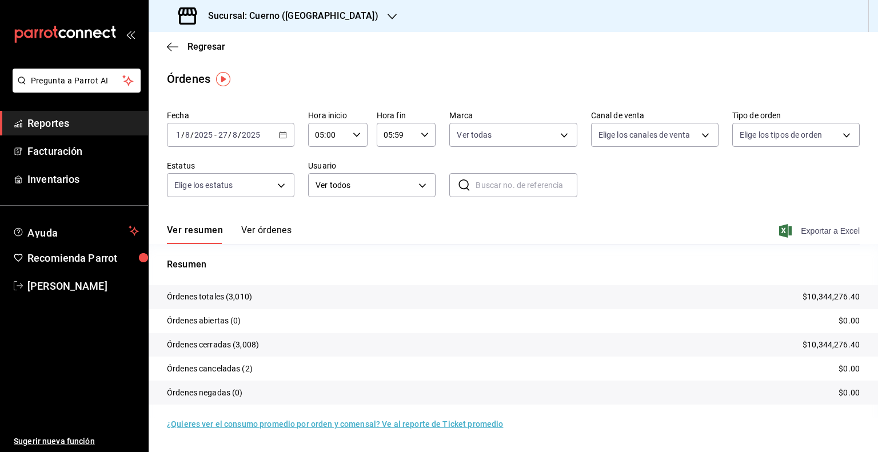
click at [813, 229] on span "Exportar a Excel" at bounding box center [820, 231] width 78 height 14
